Goal: Information Seeking & Learning: Understand process/instructions

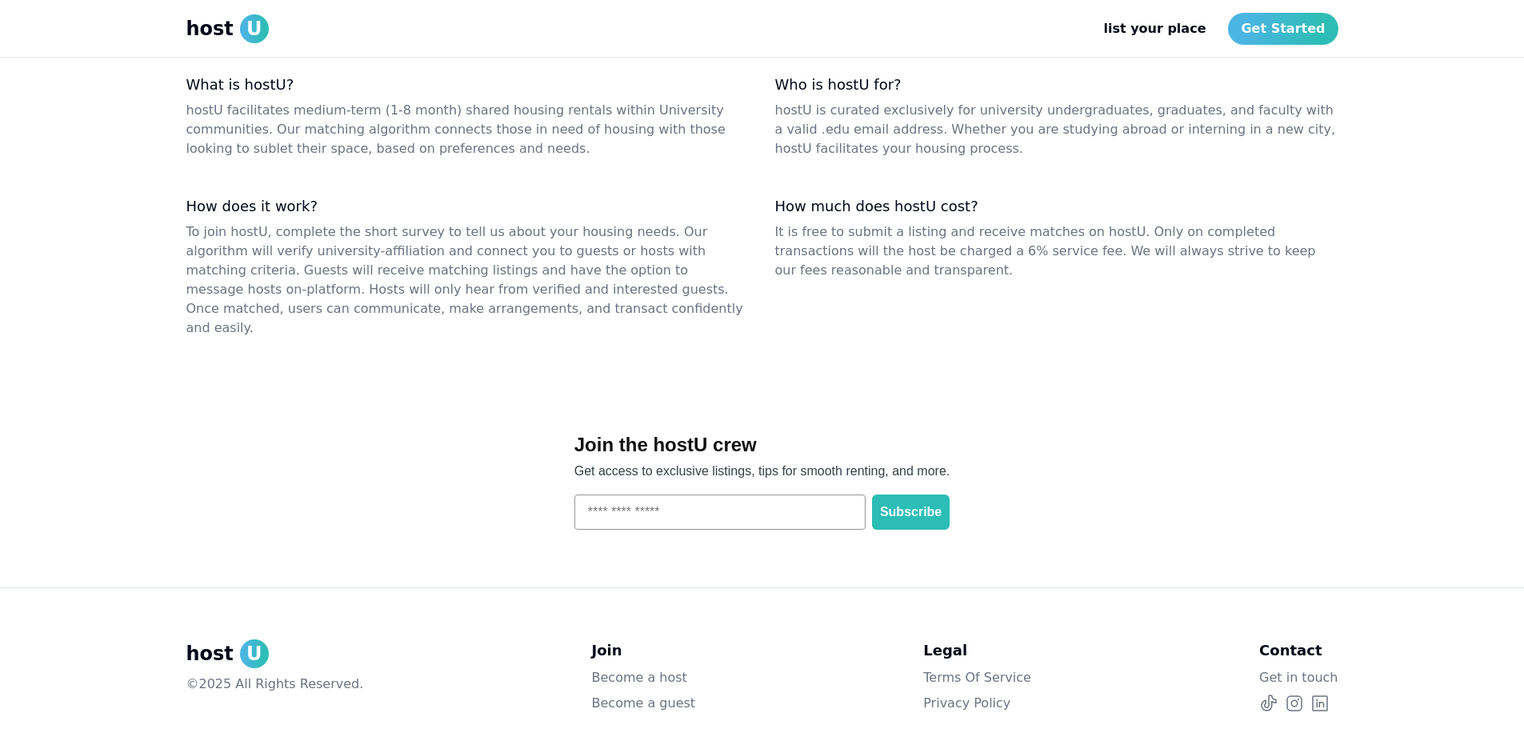
click at [973, 694] on link "Privacy Policy" at bounding box center [977, 703] width 108 height 19
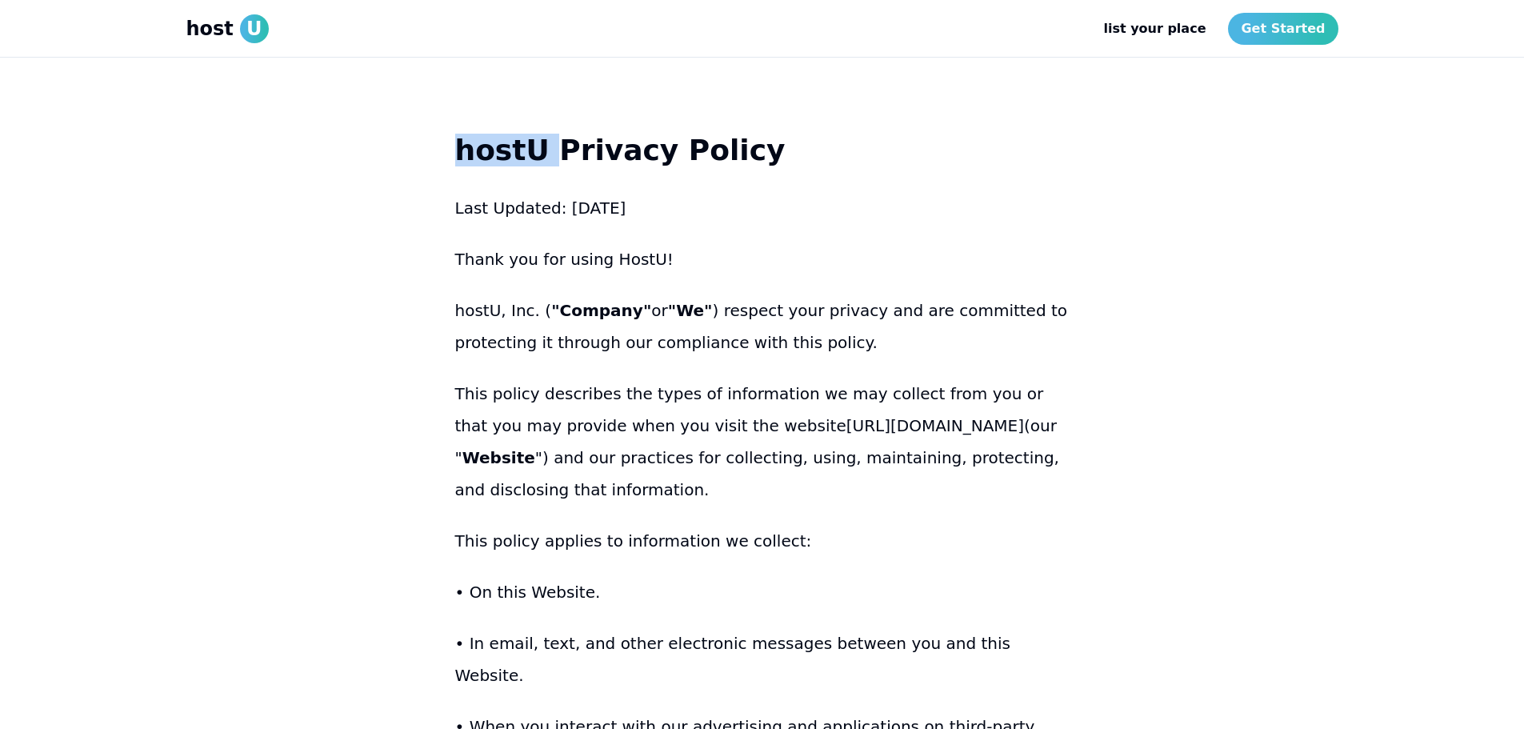
drag, startPoint x: 450, startPoint y: 162, endPoint x: 547, endPoint y: 150, distance: 96.8
click at [536, 150] on p "hostU Privacy Policy" at bounding box center [762, 150] width 615 height 32
drag, startPoint x: 536, startPoint y: 150, endPoint x: 321, endPoint y: 146, distance: 215.3
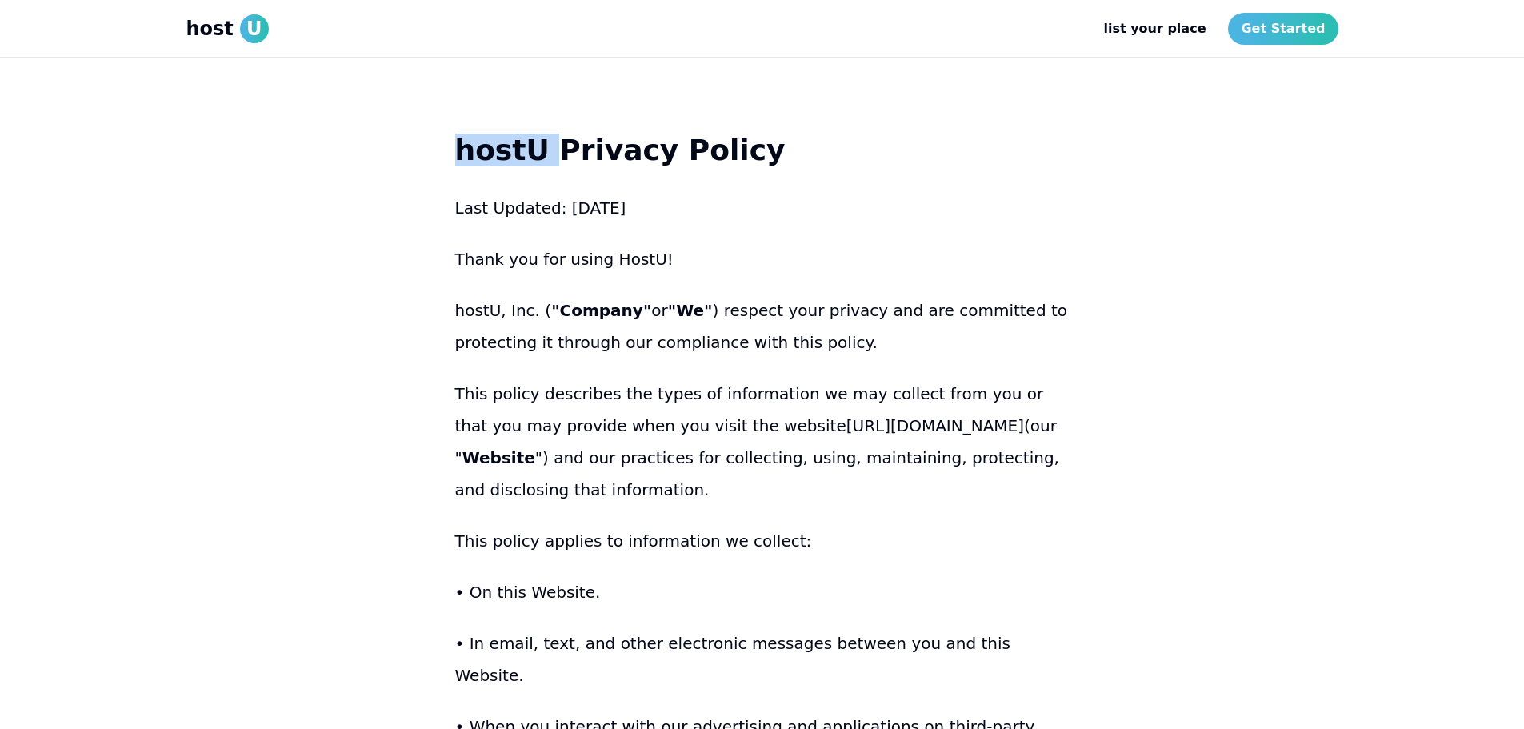
drag, startPoint x: 321, startPoint y: 146, endPoint x: 195, endPoint y: 39, distance: 165.2
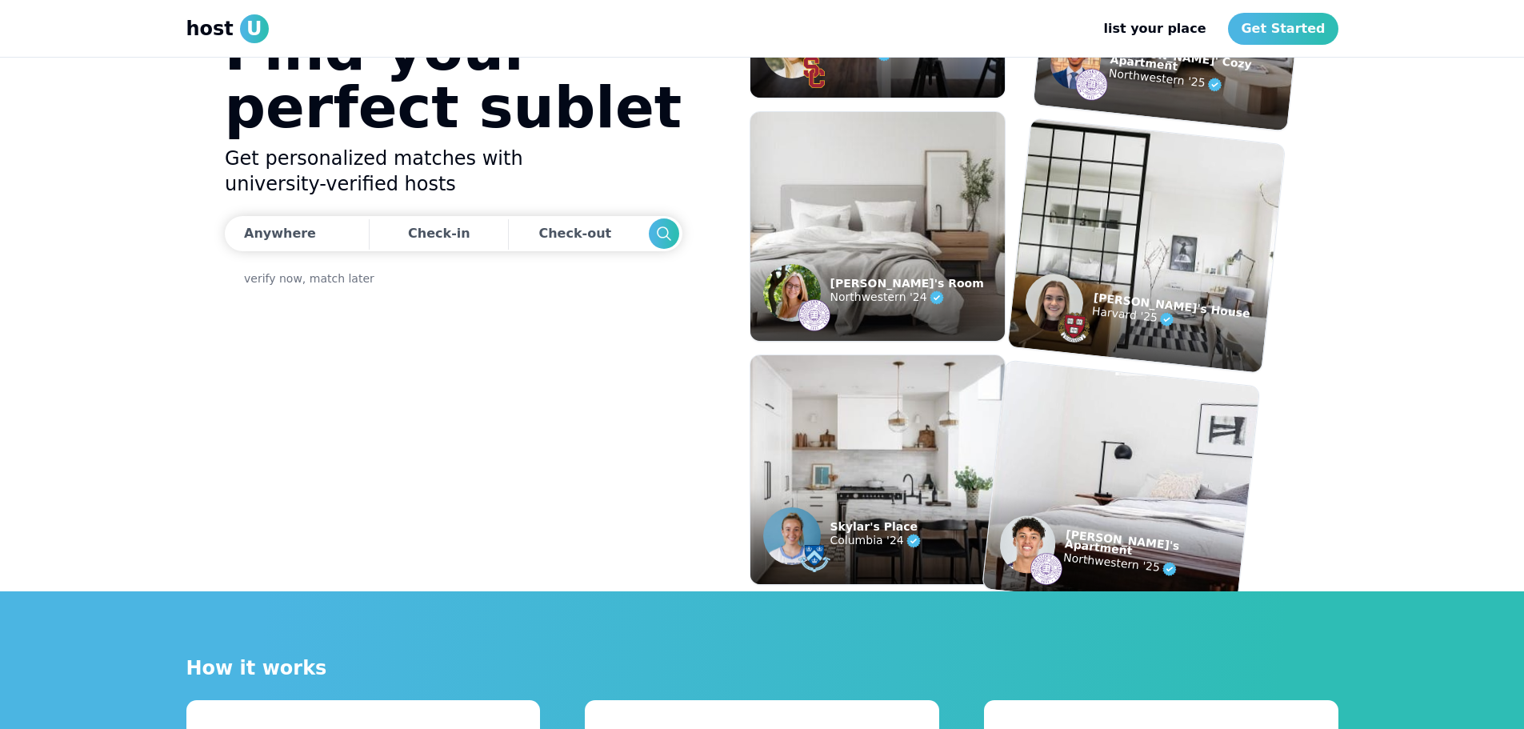
scroll to position [1588, 0]
